Goal: Navigation & Orientation: Find specific page/section

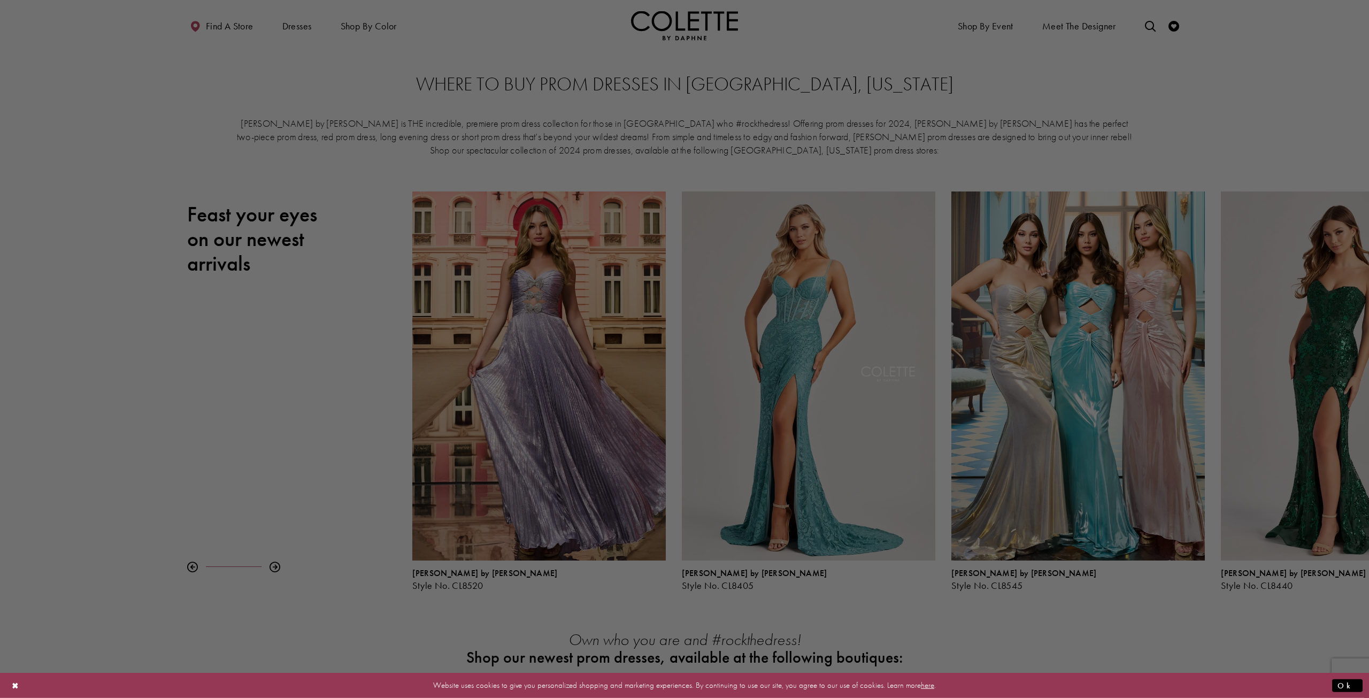
click at [217, 22] on div at bounding box center [691, 352] width 1383 height 705
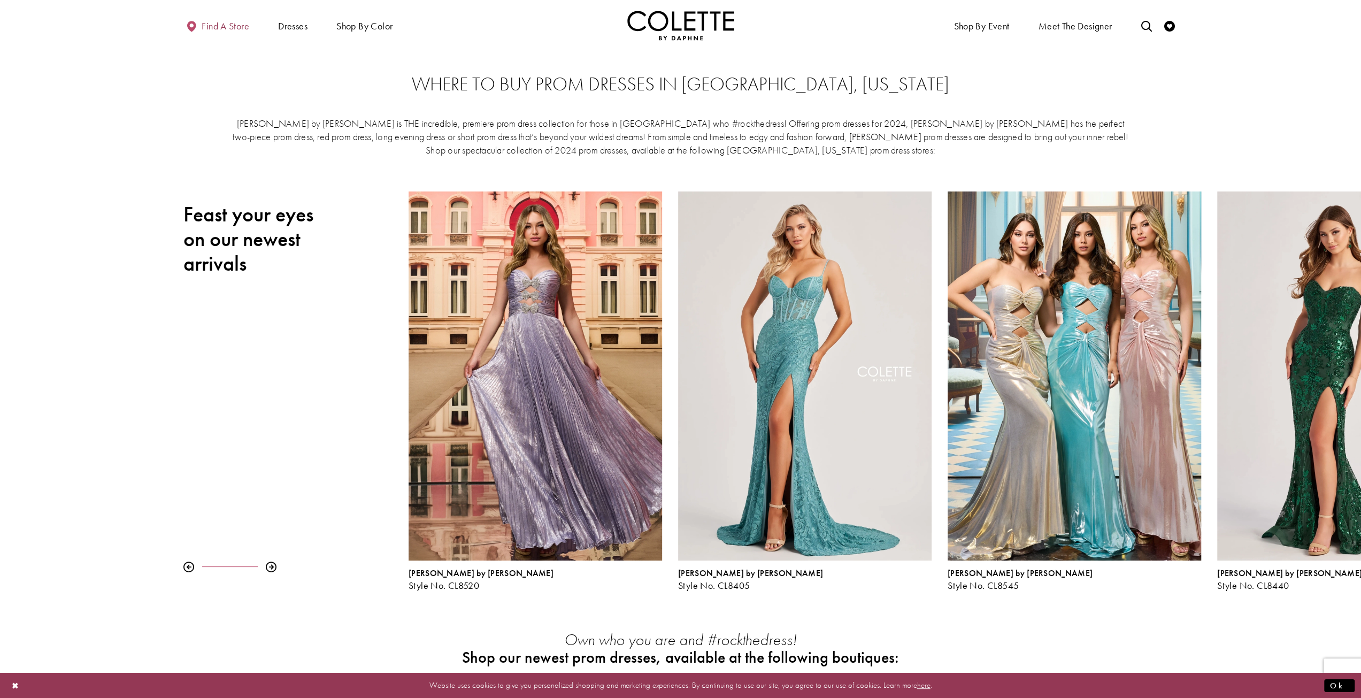
click at [231, 24] on span "Find a store" at bounding box center [226, 26] width 48 height 11
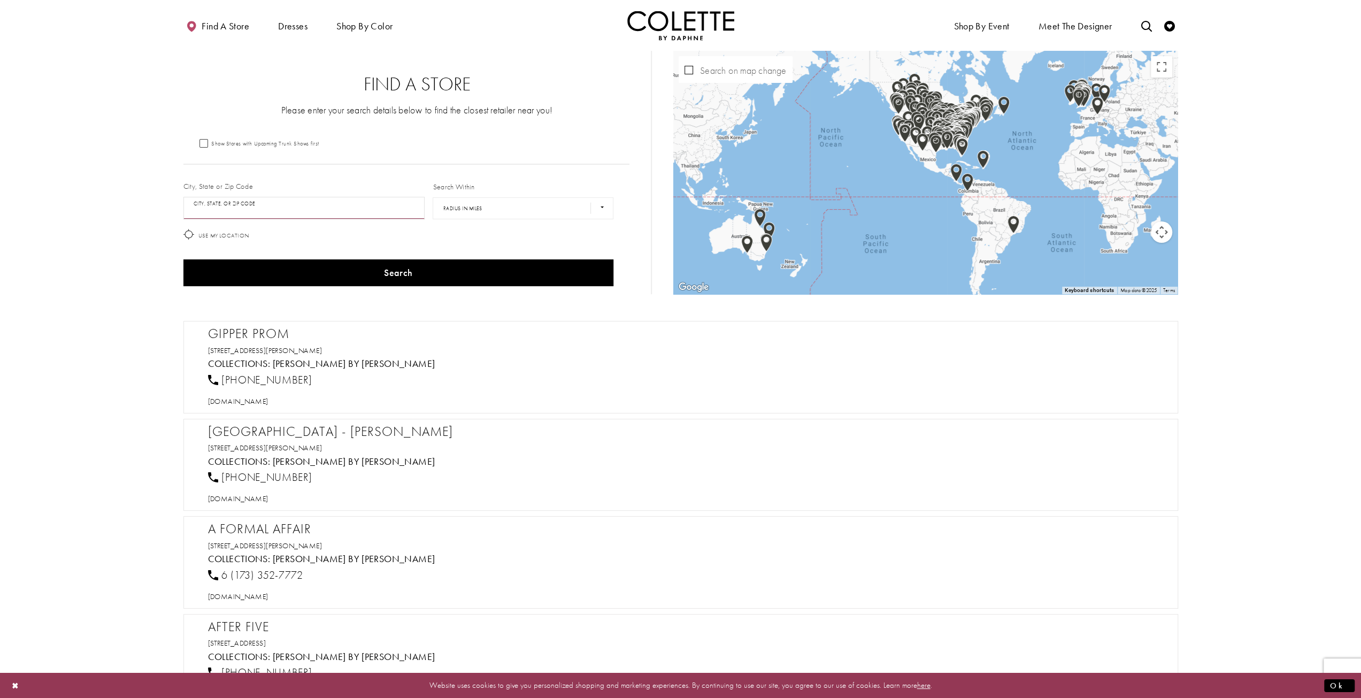
click at [296, 202] on input "City, State, or ZIP Code" at bounding box center [304, 208] width 242 height 22
click at [183, 259] on button "Search" at bounding box center [398, 272] width 430 height 27
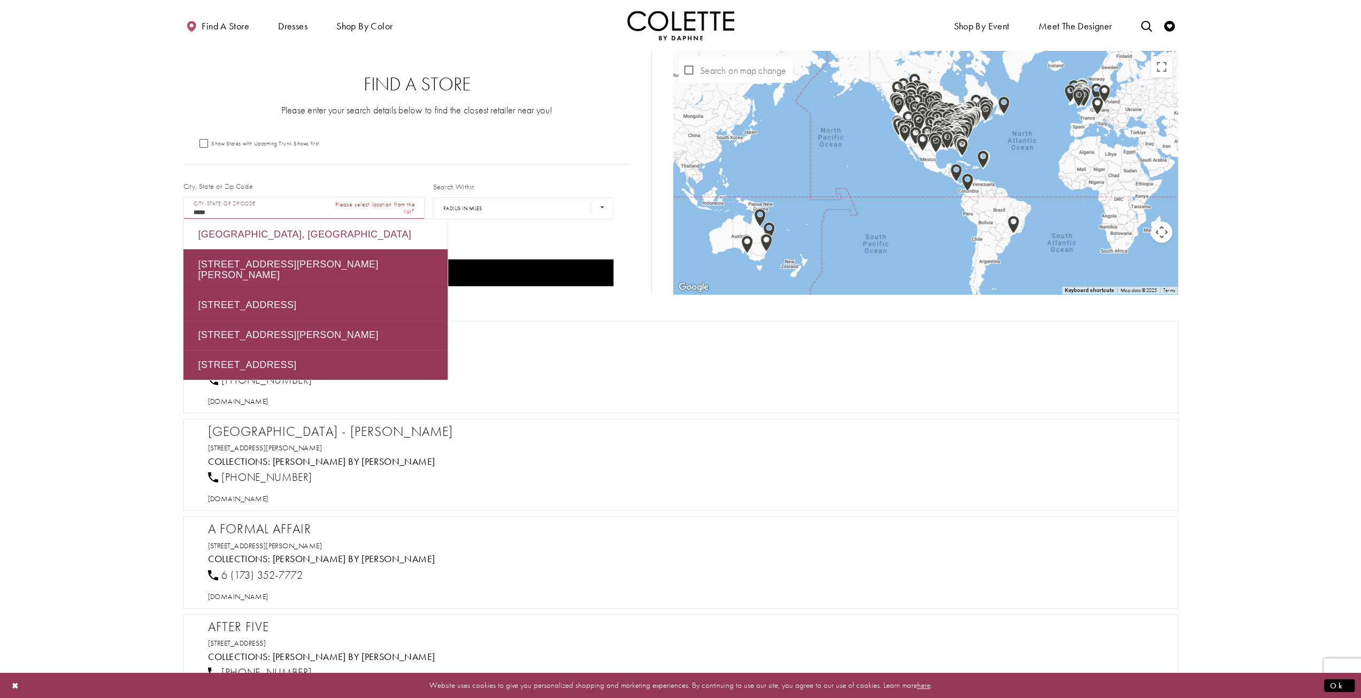
click at [241, 232] on div "[GEOGRAPHIC_DATA], [GEOGRAPHIC_DATA]" at bounding box center [315, 234] width 264 height 30
type input "**********"
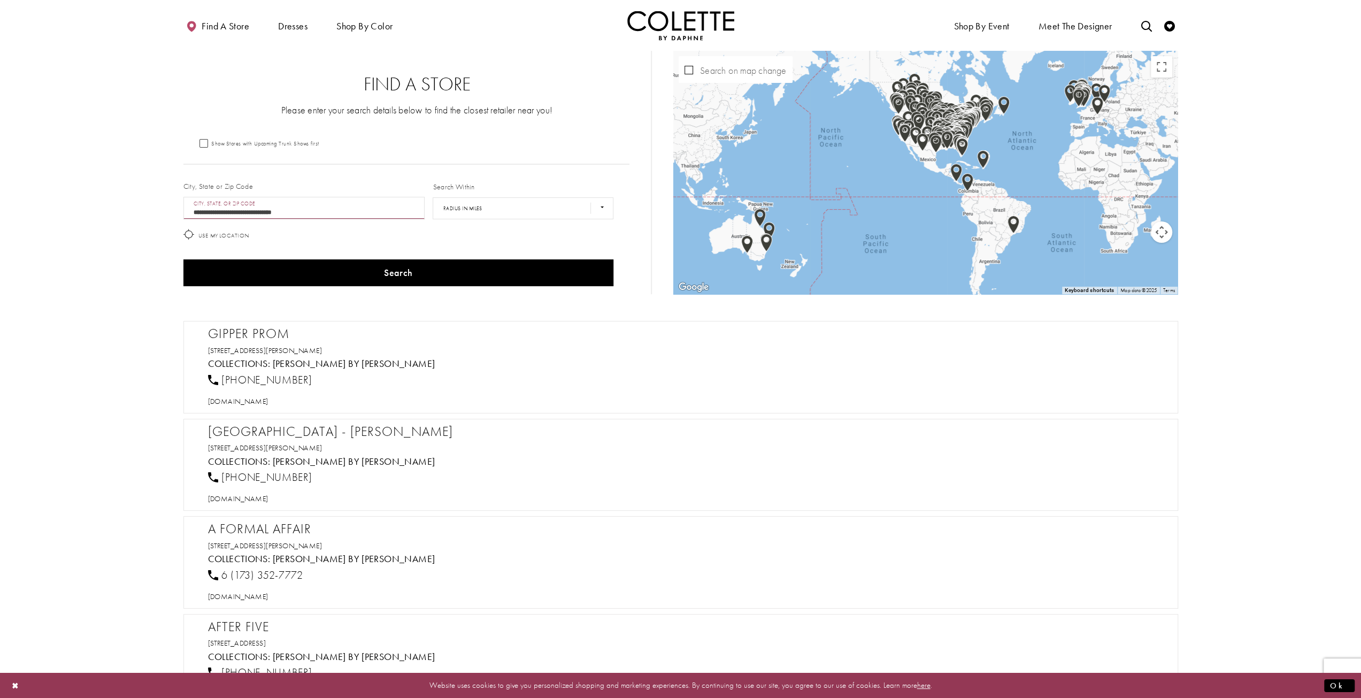
click at [353, 287] on div "Search" at bounding box center [398, 273] width 438 height 35
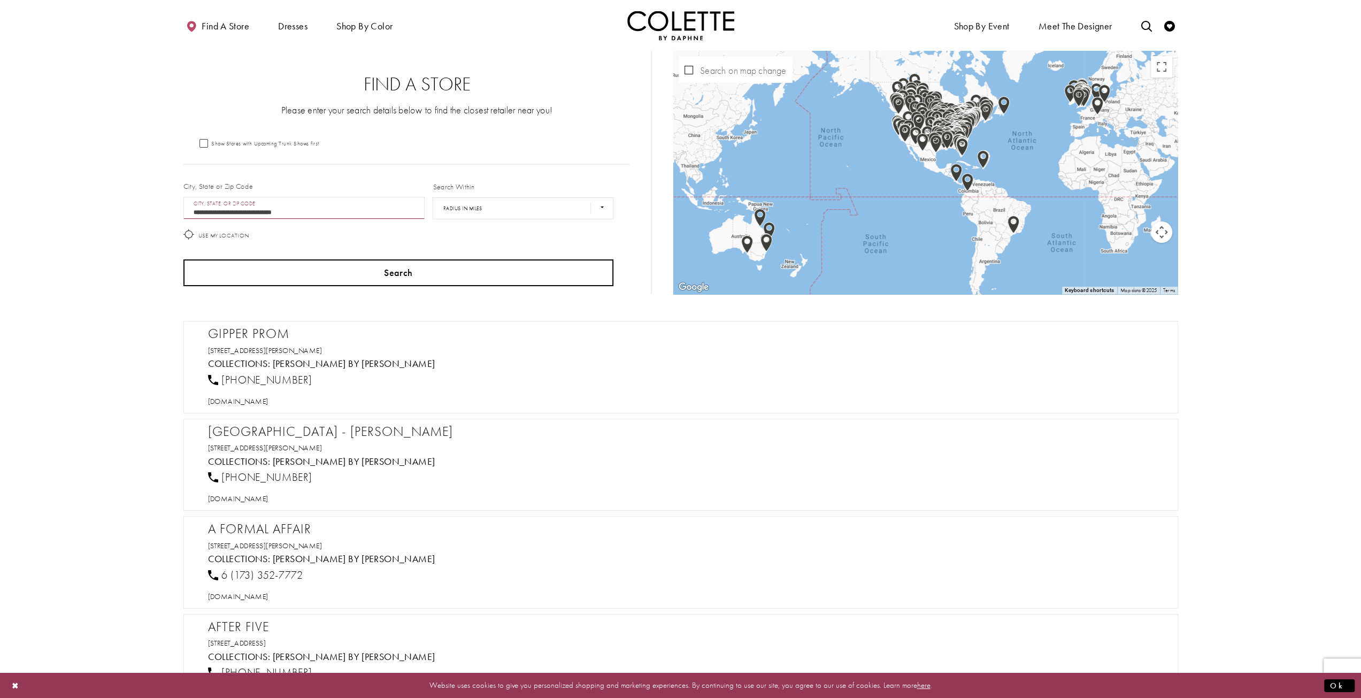
click at [359, 278] on button "Search" at bounding box center [398, 272] width 430 height 27
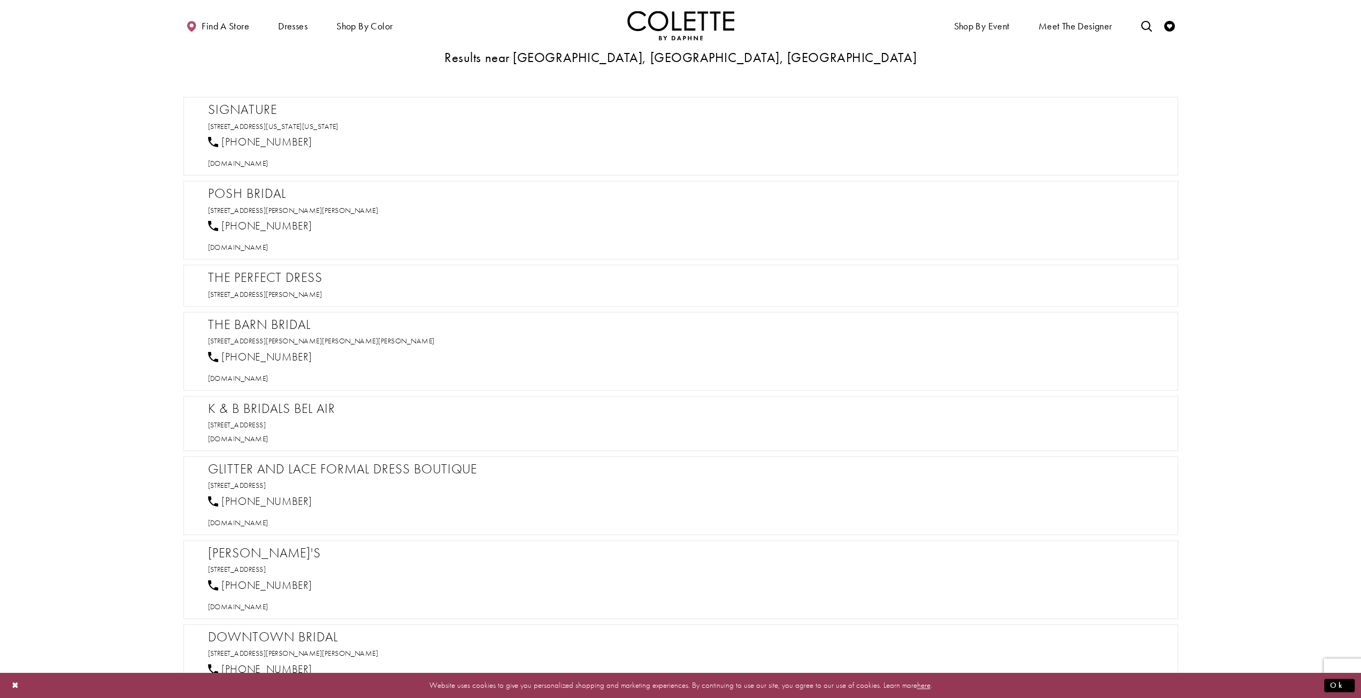
scroll to position [695, 0]
